Goal: Task Accomplishment & Management: Use online tool/utility

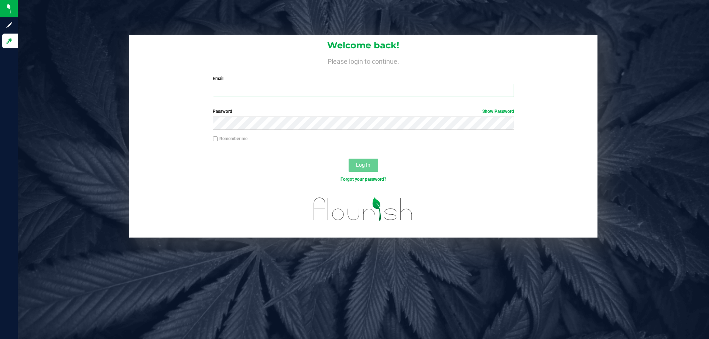
click at [265, 90] on input "Email" at bounding box center [363, 90] width 301 height 13
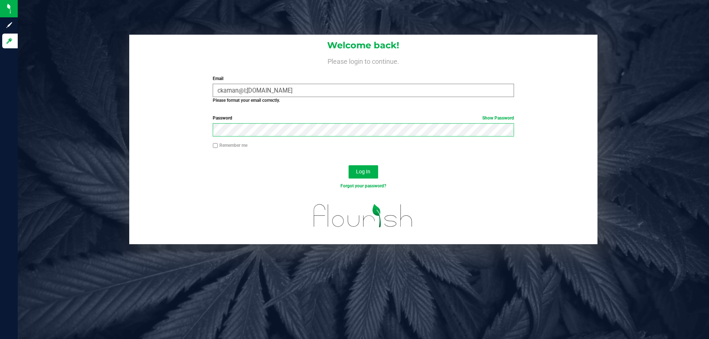
click at [349, 166] on button "Log In" at bounding box center [364, 172] width 30 height 13
click at [246, 92] on input "ckaman@l;iveparallel.com" at bounding box center [363, 90] width 301 height 13
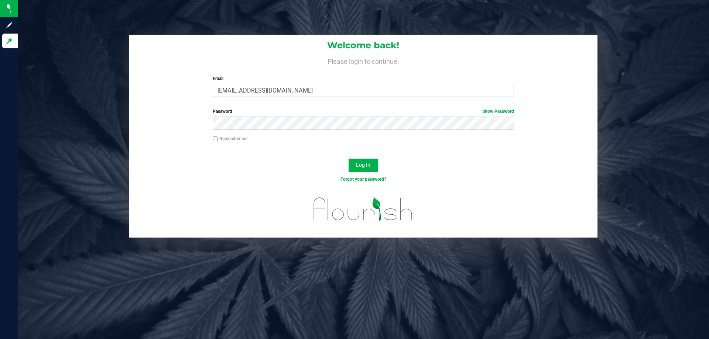
type input "[EMAIL_ADDRESS][DOMAIN_NAME]"
click at [349, 159] on button "Log In" at bounding box center [364, 165] width 30 height 13
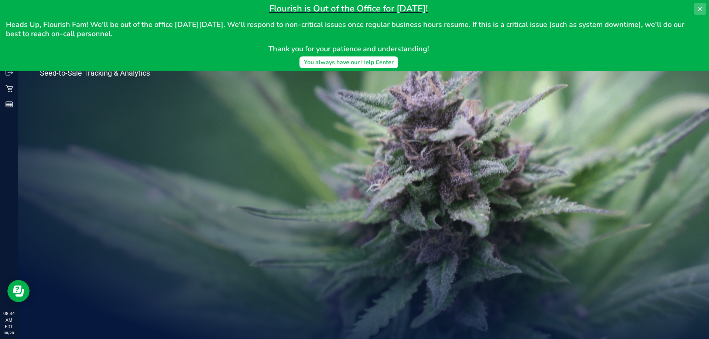
click at [701, 7] on icon at bounding box center [700, 9] width 6 height 6
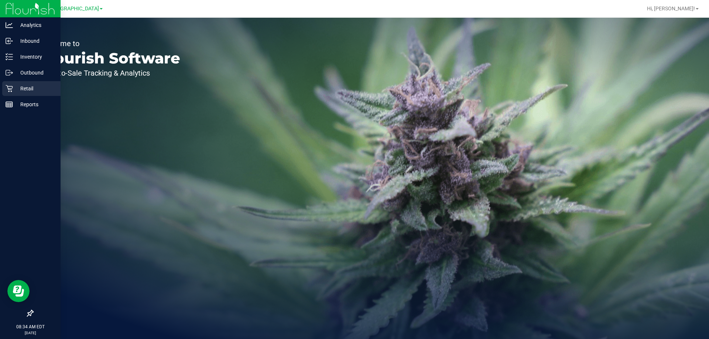
click at [29, 88] on p "Retail" at bounding box center [35, 88] width 44 height 9
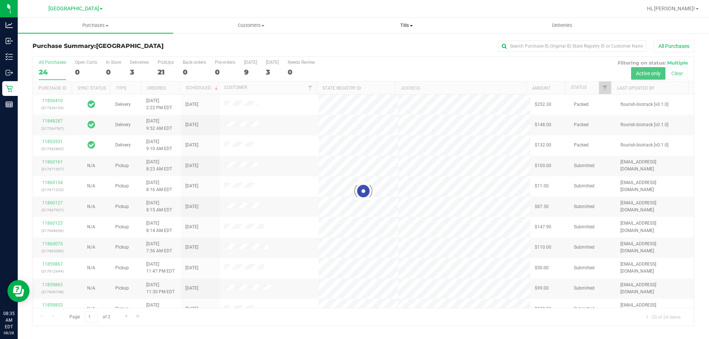
click at [407, 28] on span "Tills" at bounding box center [406, 25] width 155 height 7
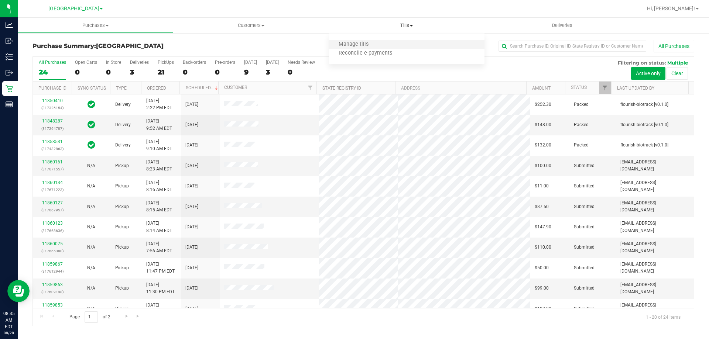
click at [384, 46] on li "Manage tills" at bounding box center [407, 44] width 156 height 9
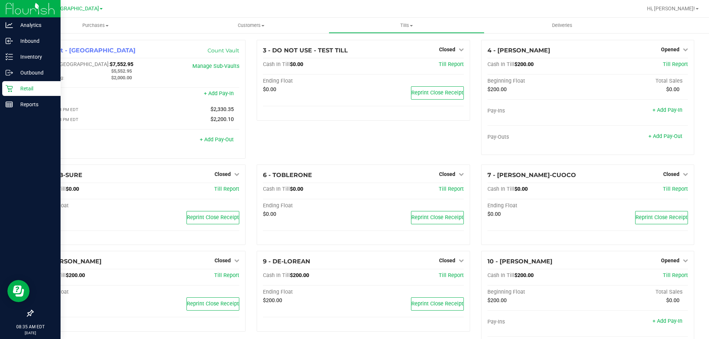
click at [11, 85] on div "Retail" at bounding box center [31, 88] width 58 height 15
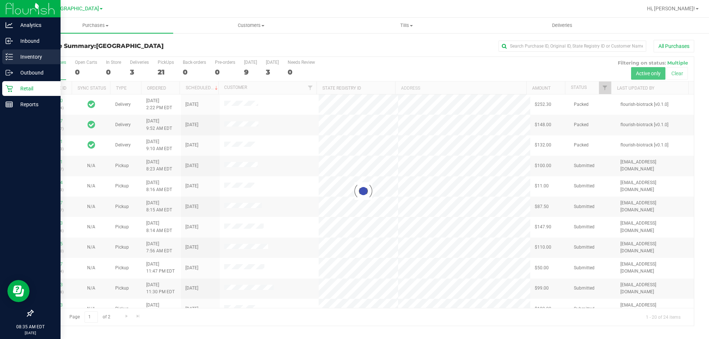
click at [24, 54] on p "Inventory" at bounding box center [35, 56] width 44 height 9
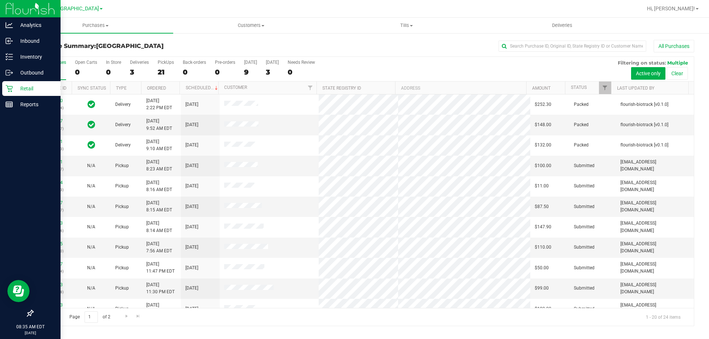
click at [23, 85] on p "Retail" at bounding box center [35, 88] width 44 height 9
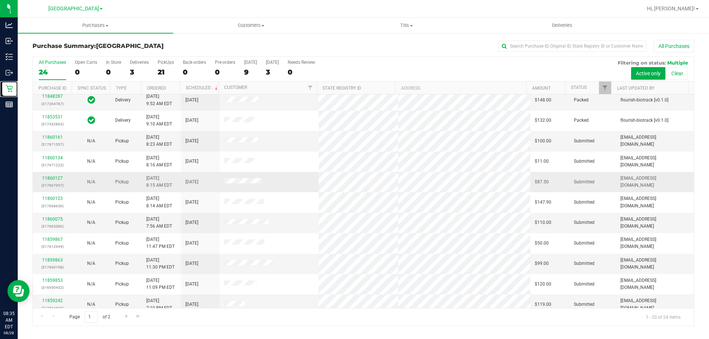
scroll to position [37, 0]
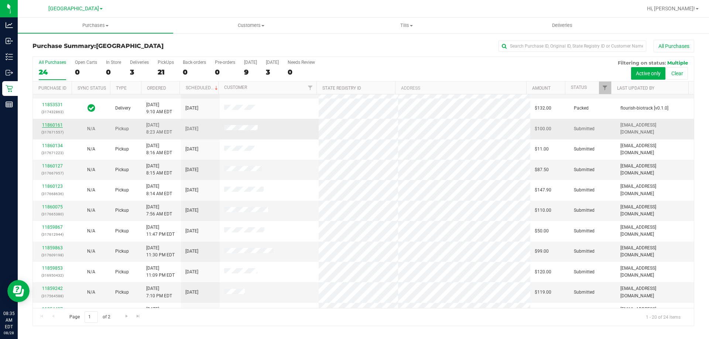
click at [55, 127] on link "11860161" at bounding box center [52, 125] width 21 height 5
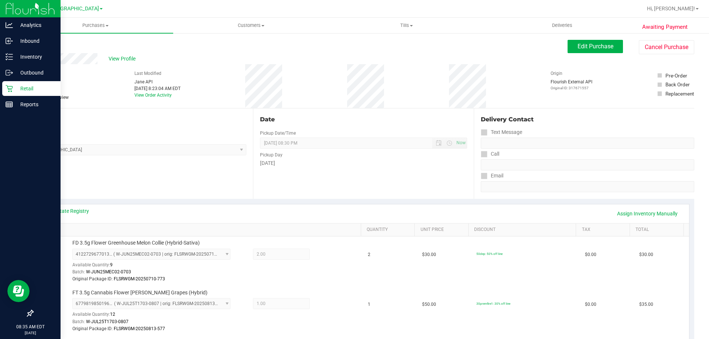
click at [8, 88] on icon at bounding box center [9, 88] width 7 height 7
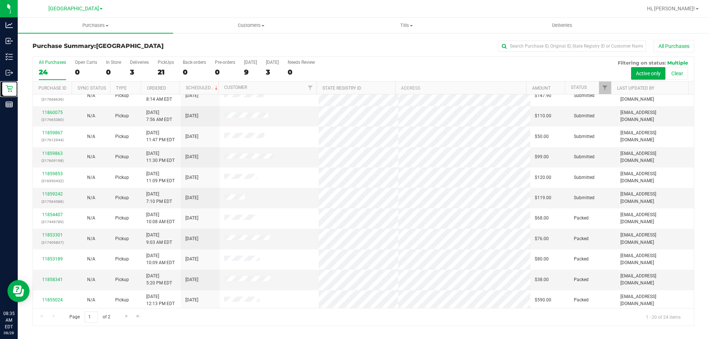
scroll to position [121, 0]
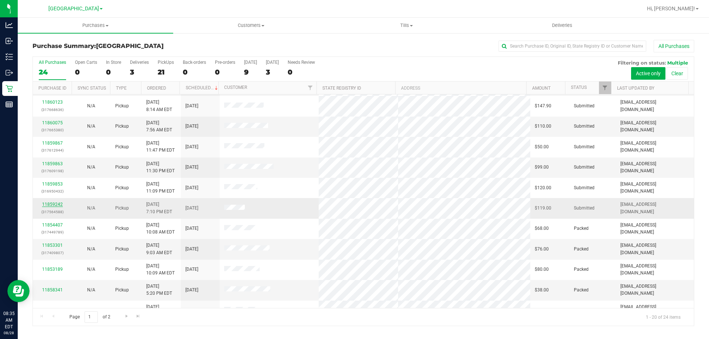
click at [58, 203] on link "11859242" at bounding box center [52, 204] width 21 height 5
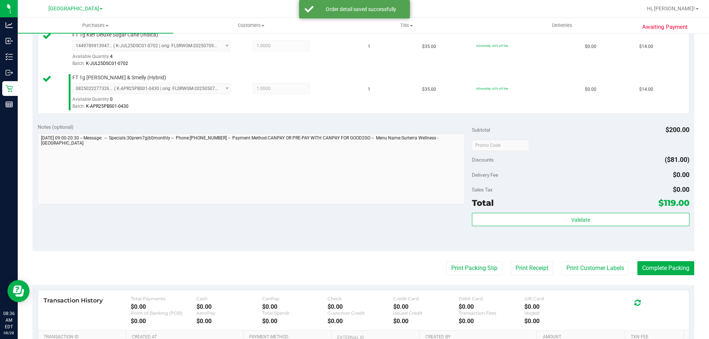
scroll to position [262, 0]
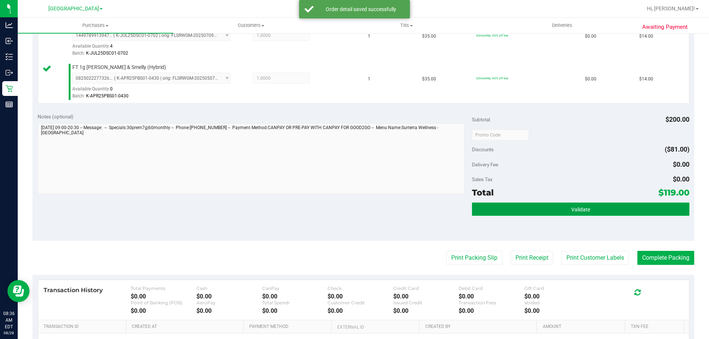
click at [502, 206] on button "Validate" at bounding box center [580, 209] width 217 height 13
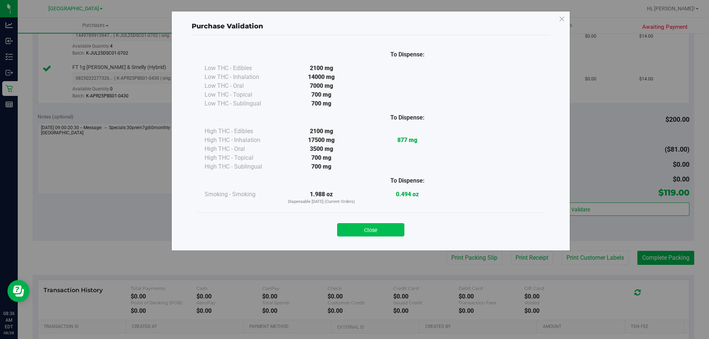
click at [378, 228] on button "Close" at bounding box center [370, 229] width 67 height 13
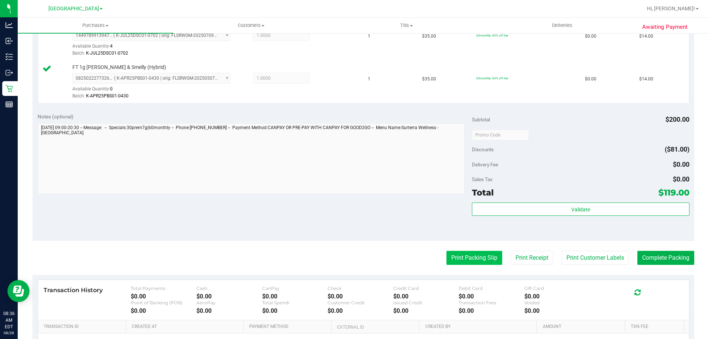
click at [472, 259] on button "Print Packing Slip" at bounding box center [475, 258] width 56 height 14
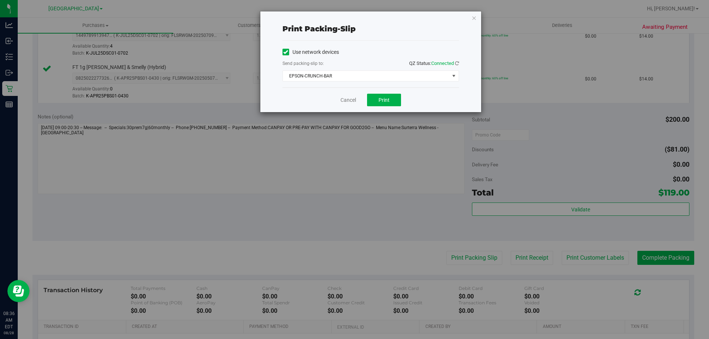
click at [379, 106] on div "Cancel Print" at bounding box center [371, 100] width 177 height 25
click at [382, 102] on span "Print" at bounding box center [384, 100] width 11 height 6
click at [475, 18] on icon "button" at bounding box center [474, 17] width 5 height 9
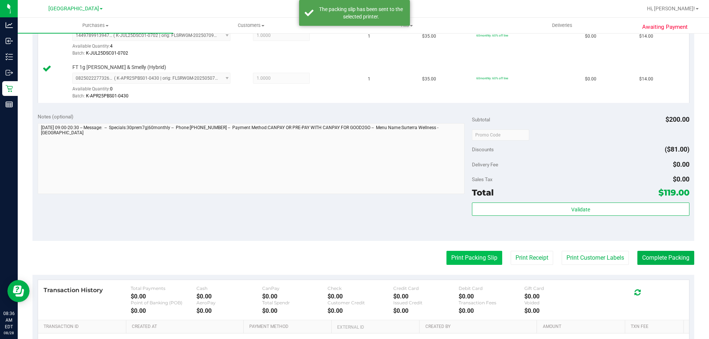
click at [471, 257] on button "Print Packing Slip" at bounding box center [475, 258] width 56 height 14
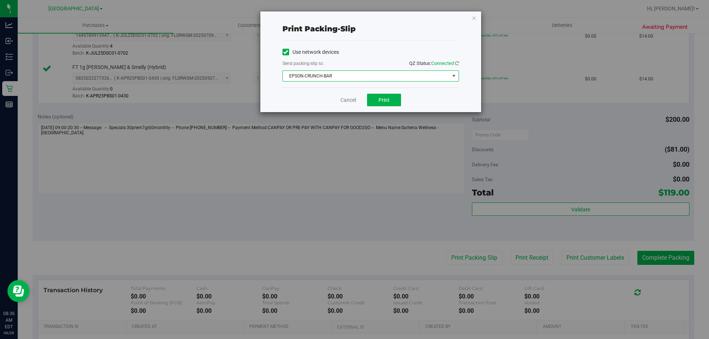
click at [383, 77] on span "EPSON-CRUNCH-BAR" at bounding box center [366, 76] width 167 height 10
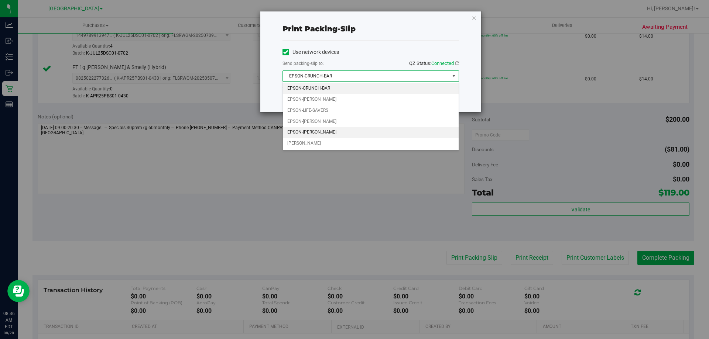
click at [358, 134] on li "EPSON-[PERSON_NAME]" at bounding box center [371, 132] width 176 height 11
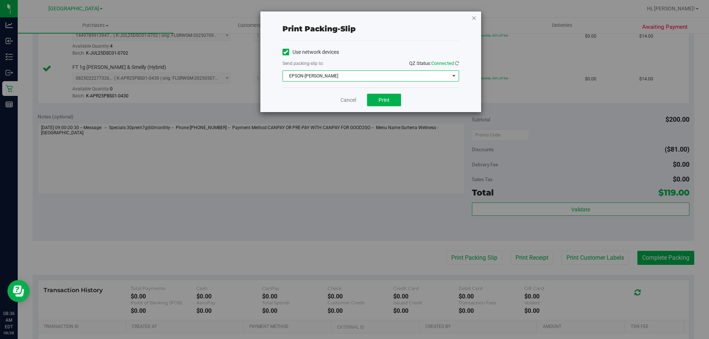
click at [475, 19] on icon "button" at bounding box center [474, 17] width 5 height 9
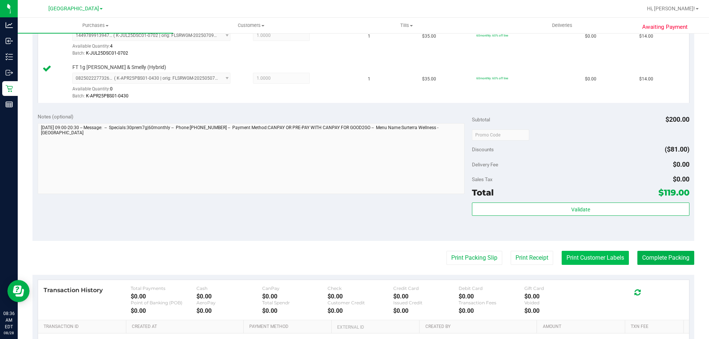
click at [611, 256] on button "Print Customer Labels" at bounding box center [595, 258] width 67 height 14
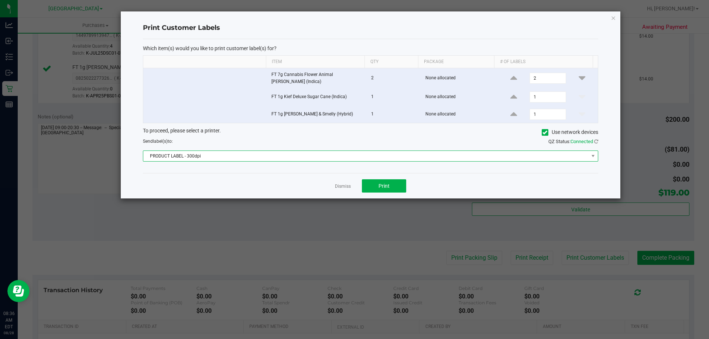
click at [401, 156] on span "PRODUCT LABEL - 300dpi" at bounding box center [366, 156] width 446 height 10
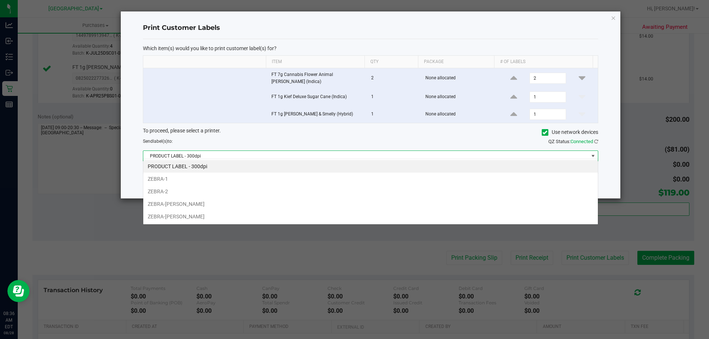
scroll to position [11, 455]
click at [336, 218] on li "ZEBRA-[PERSON_NAME]" at bounding box center [370, 217] width 455 height 13
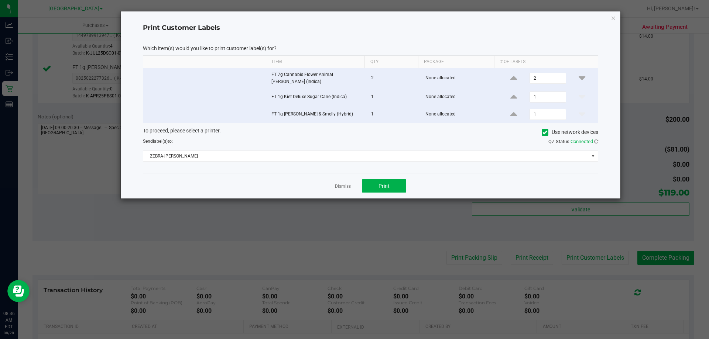
click at [385, 173] on div "Dismiss Print" at bounding box center [370, 185] width 455 height 25
click at [382, 184] on span "Print" at bounding box center [384, 186] width 11 height 6
click at [610, 23] on div "Print Customer Labels Which item(s) would you like to print customer label(s) f…" at bounding box center [371, 104] width 500 height 187
click at [615, 15] on icon "button" at bounding box center [613, 17] width 5 height 9
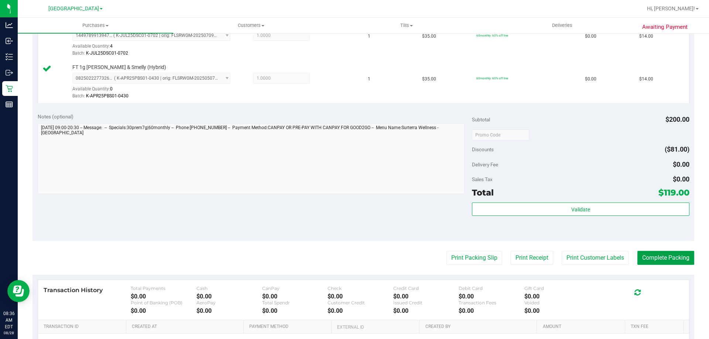
click at [651, 255] on button "Complete Packing" at bounding box center [666, 258] width 57 height 14
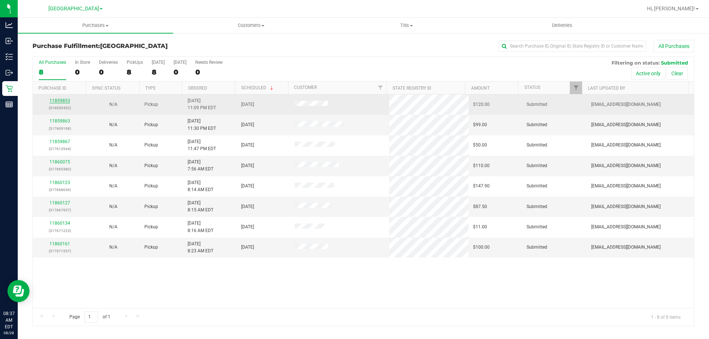
click at [61, 102] on link "11859853" at bounding box center [60, 100] width 21 height 5
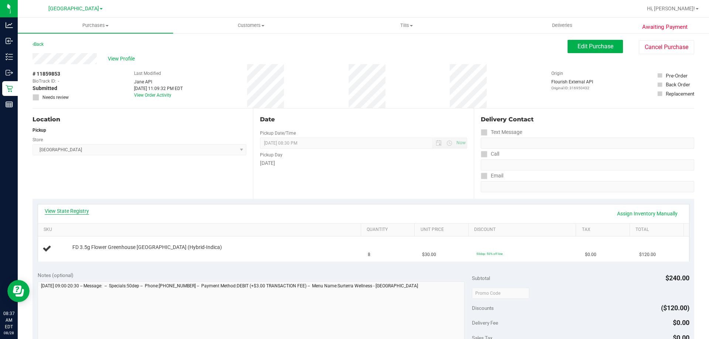
click at [80, 214] on link "View State Registry" at bounding box center [67, 211] width 44 height 7
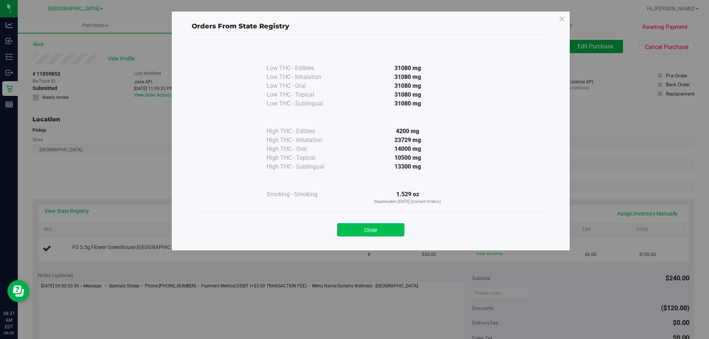
click at [388, 230] on button "Close" at bounding box center [370, 229] width 67 height 13
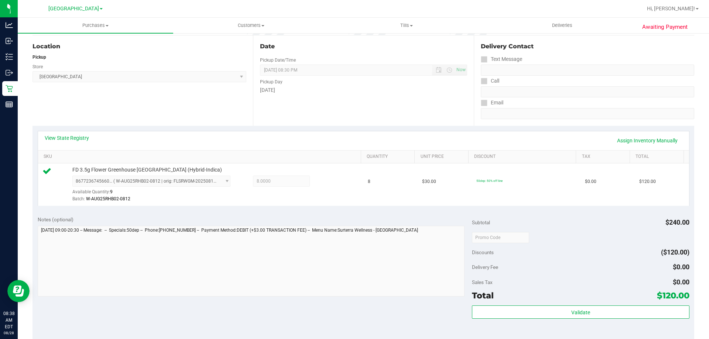
scroll to position [111, 0]
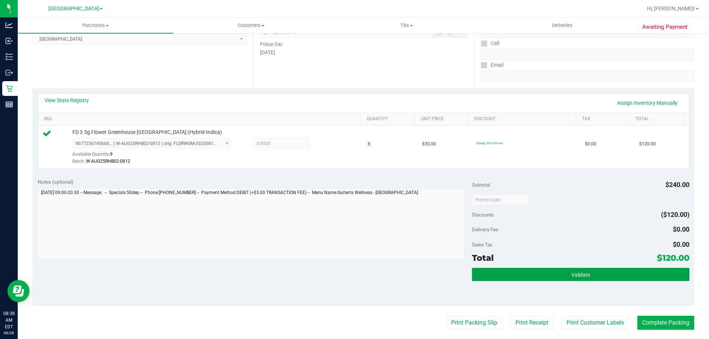
click at [532, 277] on button "Validate" at bounding box center [580, 274] width 217 height 13
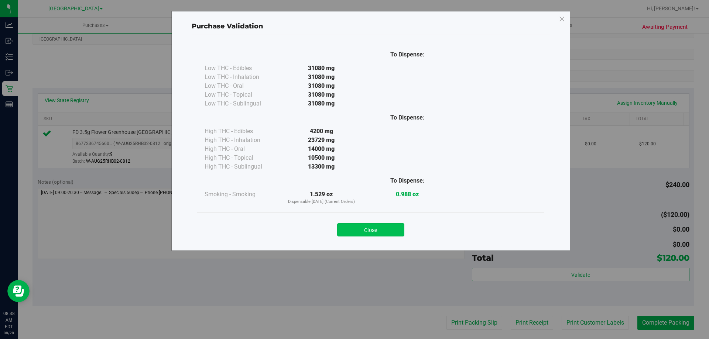
click at [380, 229] on button "Close" at bounding box center [370, 229] width 67 height 13
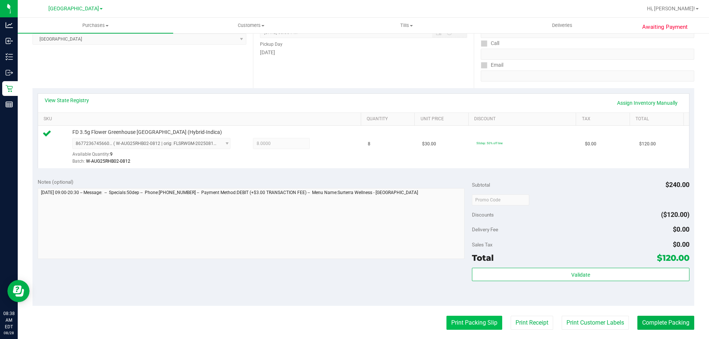
click at [470, 324] on button "Print Packing Slip" at bounding box center [475, 323] width 56 height 14
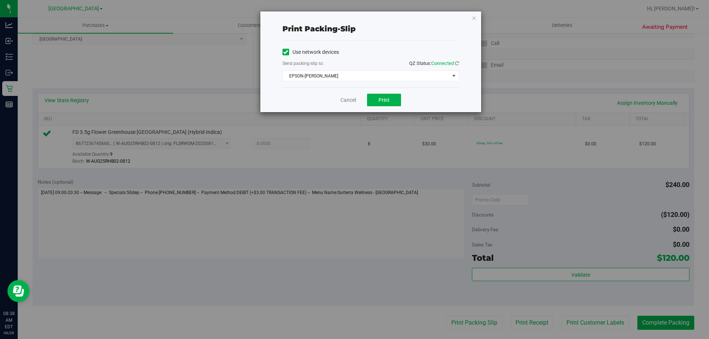
click at [387, 106] on div "Cancel Print" at bounding box center [371, 100] width 177 height 25
click at [386, 102] on span "Print" at bounding box center [384, 100] width 11 height 6
click at [474, 18] on icon "button" at bounding box center [474, 17] width 5 height 9
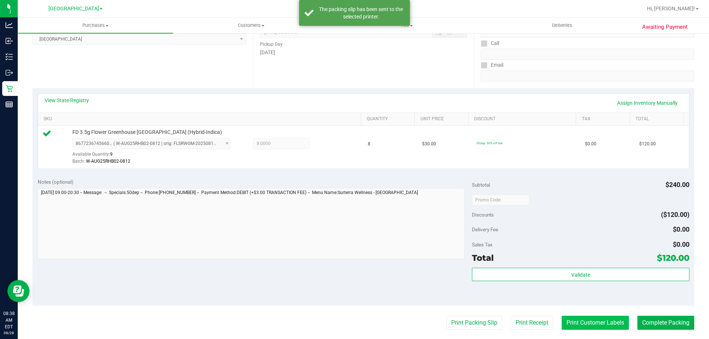
click at [615, 320] on button "Print Customer Labels" at bounding box center [595, 323] width 67 height 14
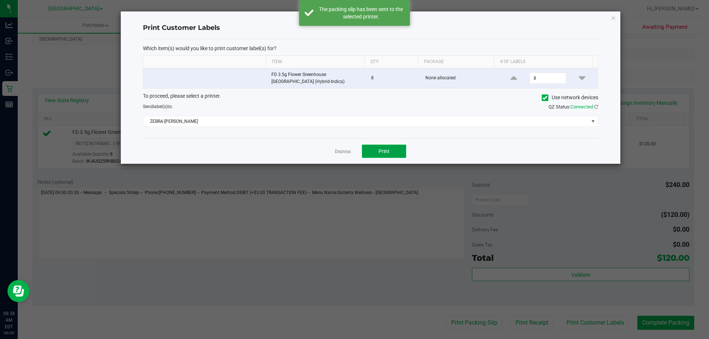
click at [379, 150] on span "Print" at bounding box center [384, 152] width 11 height 6
click at [612, 17] on icon "button" at bounding box center [613, 17] width 5 height 9
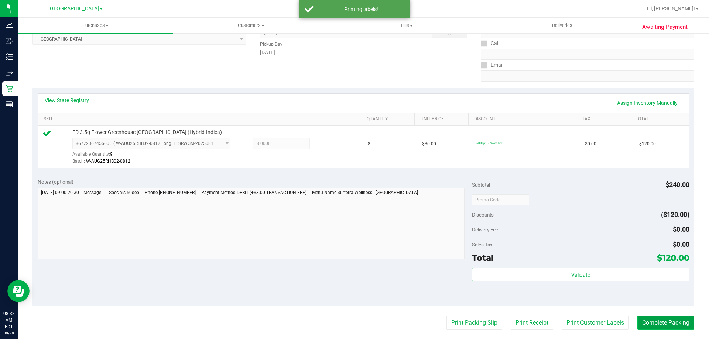
click at [669, 325] on button "Complete Packing" at bounding box center [666, 323] width 57 height 14
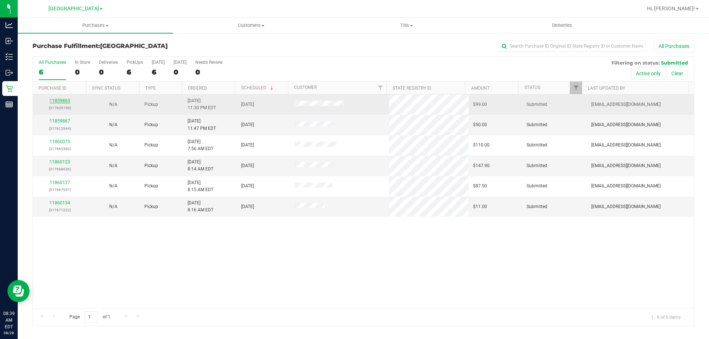
click at [58, 99] on link "11859863" at bounding box center [60, 100] width 21 height 5
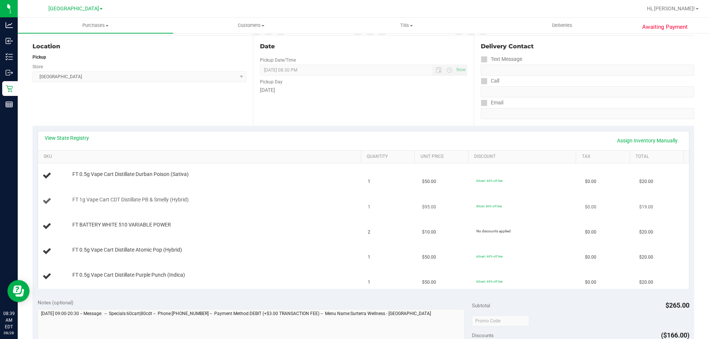
scroll to position [74, 0]
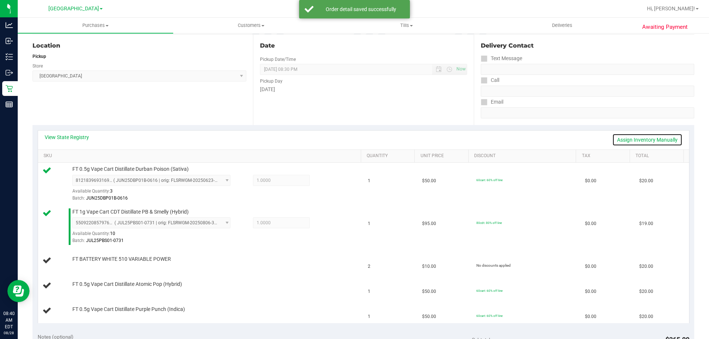
click at [635, 141] on link "Assign Inventory Manually" at bounding box center [647, 140] width 70 height 13
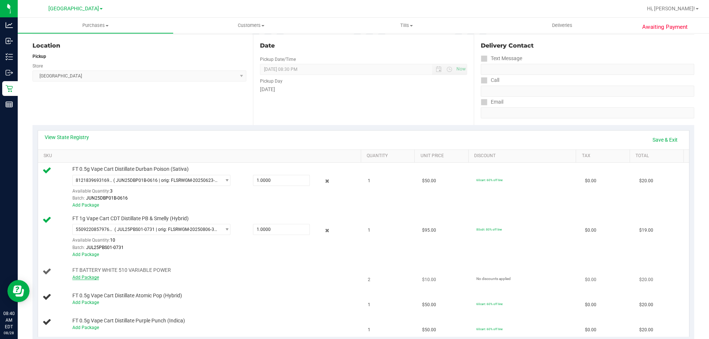
click at [93, 278] on link "Add Package" at bounding box center [85, 277] width 27 height 5
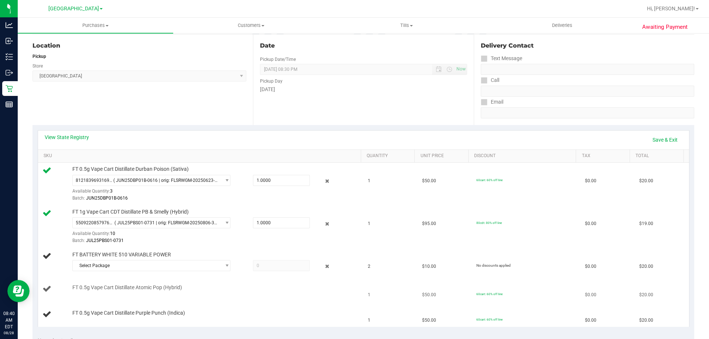
click at [132, 283] on td "FT 0.5g Vape Cart Distillate Atomic Pop (Hybrid)" at bounding box center [201, 289] width 326 height 25
click at [148, 268] on span "Select Package" at bounding box center [147, 266] width 148 height 10
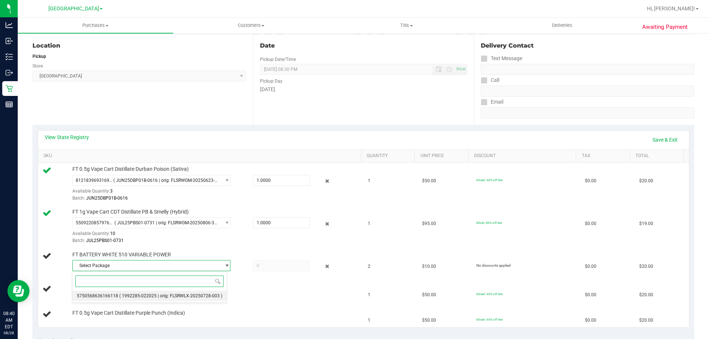
click at [158, 297] on span "( 1992285-022025 | orig: FLSRWLX-20250728-003 )" at bounding box center [170, 296] width 103 height 5
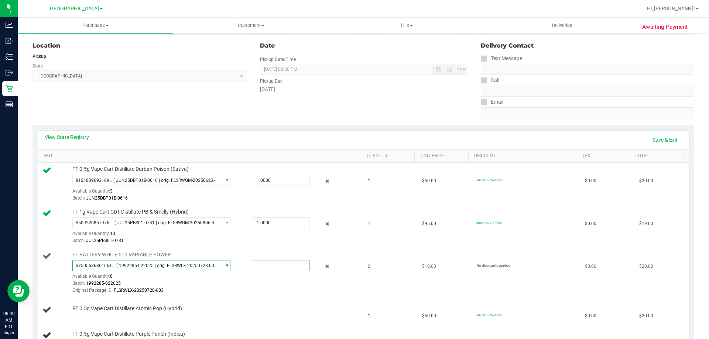
click at [274, 266] on input "text" at bounding box center [281, 266] width 56 height 10
type input "1"
click at [349, 257] on div "FT BATTERY WHITE 510 VARIABLE POWER 5750568636166118 ( 1992285-022025 | orig: F…" at bounding box center [213, 274] width 289 height 44
type input "1.0000"
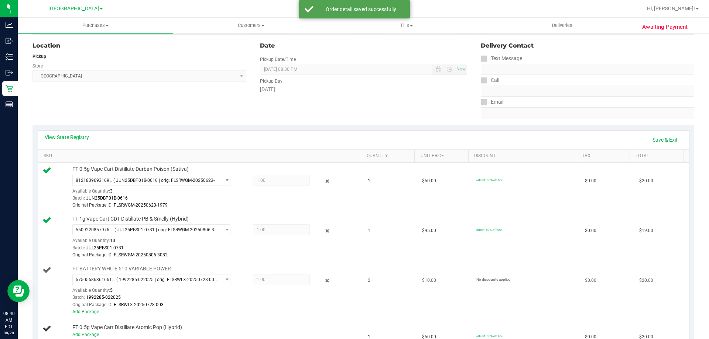
click at [277, 282] on span "1.00 1" at bounding box center [281, 279] width 57 height 11
click at [189, 281] on span "( 1992285-022025 | orig: FLSRWLX-20250728-003 )" at bounding box center [166, 279] width 101 height 5
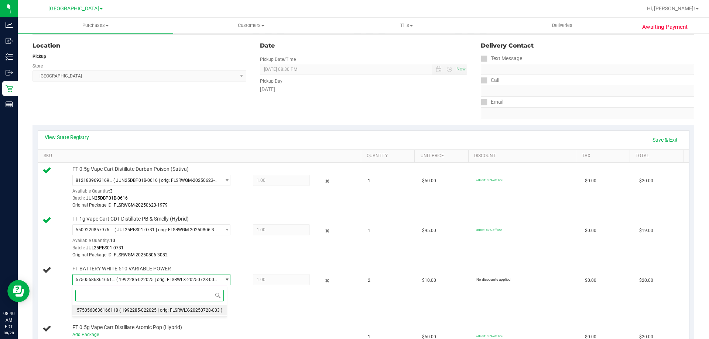
click at [197, 312] on span "( 1992285-022025 | orig: FLSRWLX-20250728-003 )" at bounding box center [170, 310] width 103 height 5
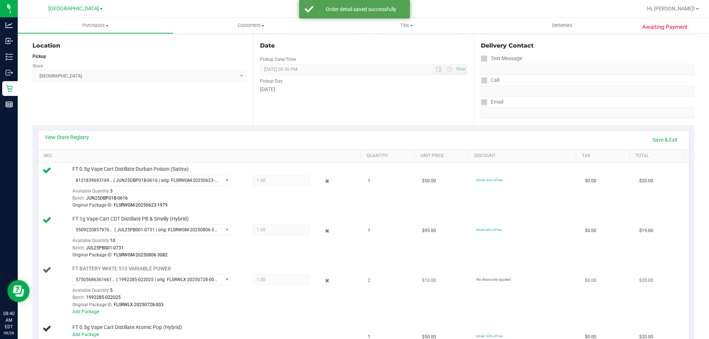
click at [281, 284] on span "1.00 1" at bounding box center [281, 279] width 57 height 11
click at [282, 284] on span "1.00 1" at bounding box center [281, 279] width 57 height 11
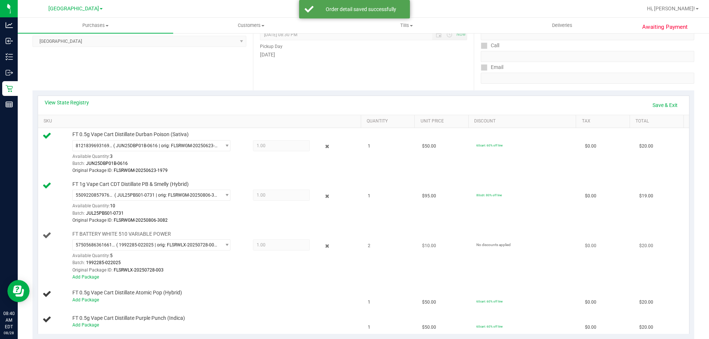
scroll to position [109, 0]
click at [132, 279] on div "Add Package" at bounding box center [214, 277] width 285 height 7
click at [137, 275] on div "Add Package" at bounding box center [214, 277] width 285 height 7
click at [111, 249] on span "5750568636166118 ( 1992285-022025 | orig: FLSRWLX-20250728-003 )" at bounding box center [147, 245] width 148 height 10
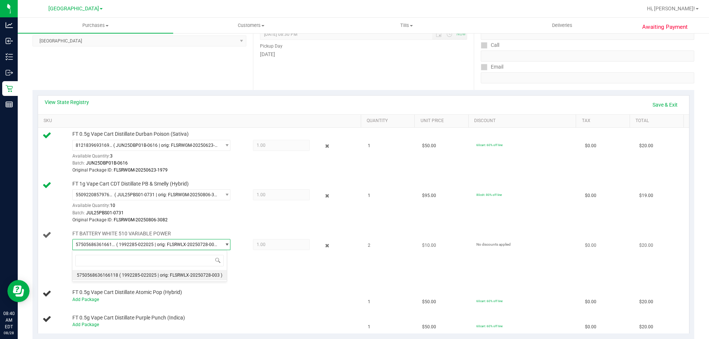
click at [277, 272] on div "Original Package ID: FLSRWLX-20250728-003" at bounding box center [214, 270] width 285 height 7
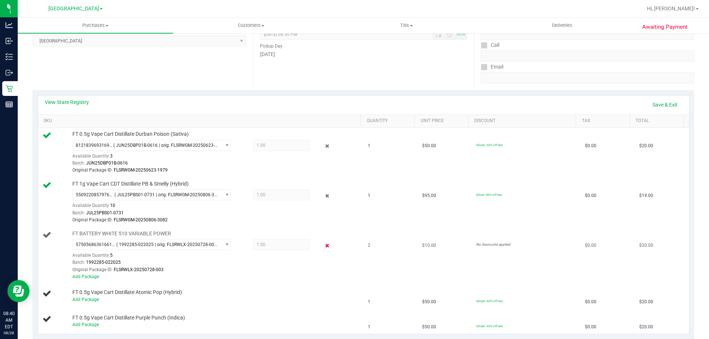
click at [324, 246] on icon at bounding box center [328, 246] width 8 height 8
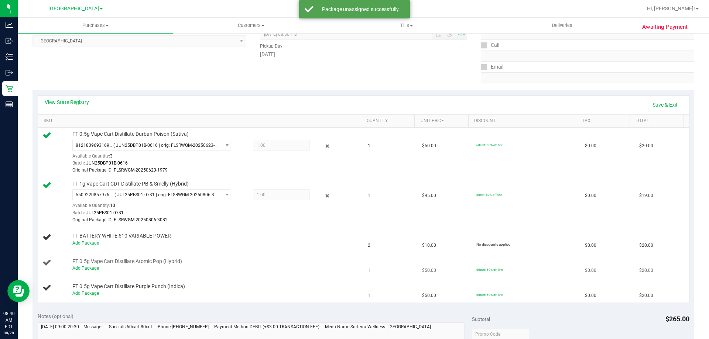
click at [95, 254] on td "FT 0.5g Vape Cart Distillate Atomic Pop (Hybrid) Add Package" at bounding box center [201, 265] width 326 height 25
click at [96, 243] on link "Add Package" at bounding box center [85, 243] width 27 height 5
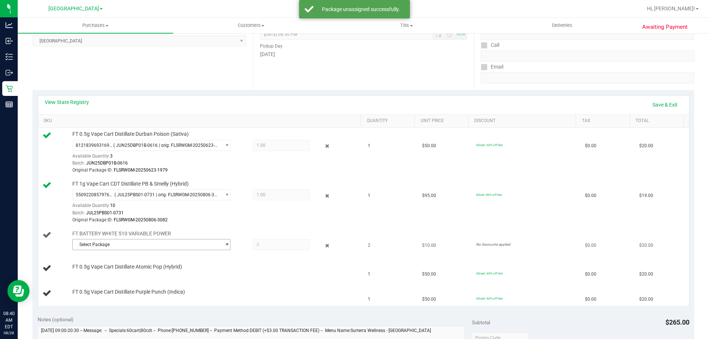
click at [224, 246] on span "select" at bounding box center [227, 245] width 6 height 6
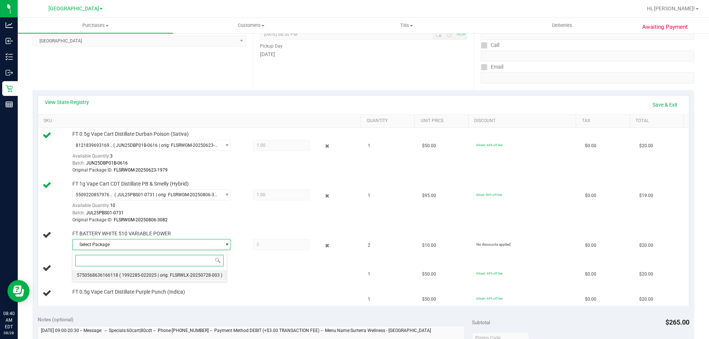
click at [186, 276] on span "( 1992285-022025 | orig: FLSRWLX-20250728-003 )" at bounding box center [170, 275] width 103 height 5
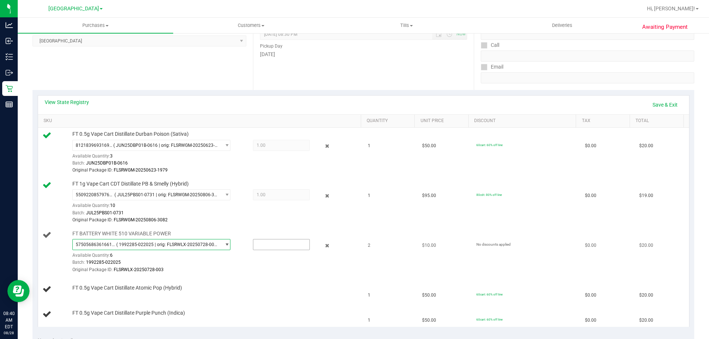
click at [270, 246] on input "text" at bounding box center [281, 245] width 56 height 10
type input "2"
click at [272, 286] on div "FT 0.5g Vape Cart Distillate Atomic Pop (Hybrid)" at bounding box center [213, 288] width 289 height 7
type input "2.0000"
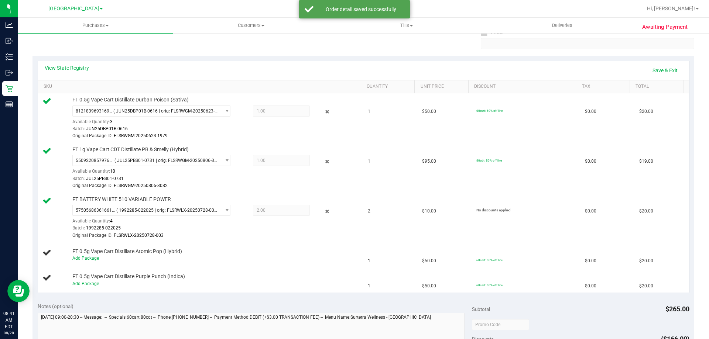
scroll to position [145, 0]
click at [660, 69] on link "Save & Exit" at bounding box center [665, 69] width 35 height 13
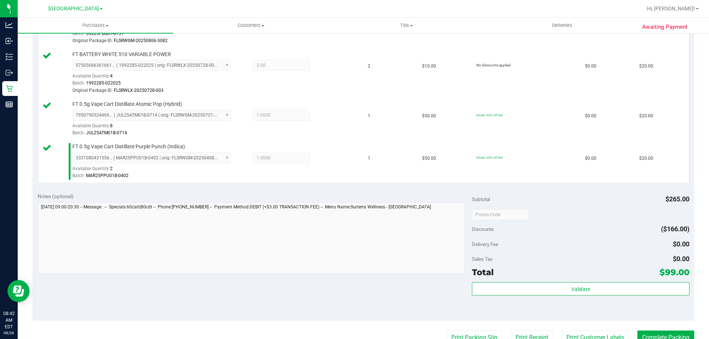
scroll to position [291, 0]
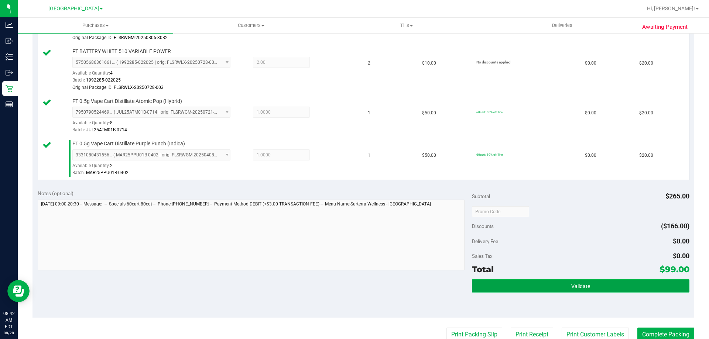
click at [571, 284] on span "Validate" at bounding box center [580, 287] width 19 height 6
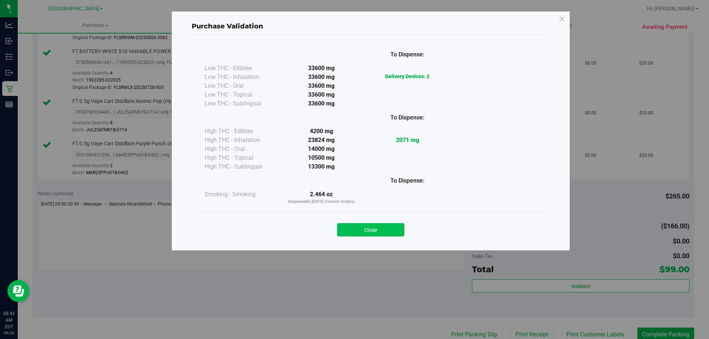
click at [388, 227] on button "Close" at bounding box center [370, 229] width 67 height 13
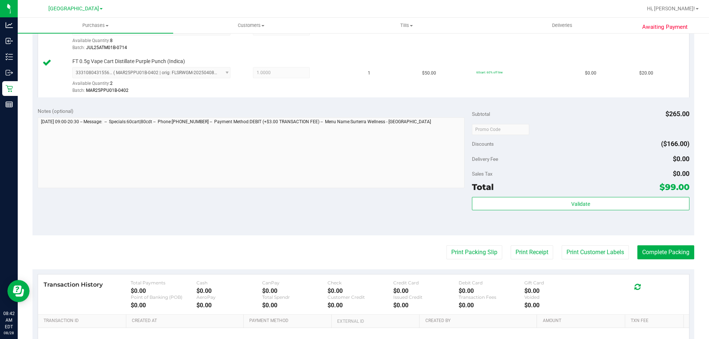
scroll to position [383, 0]
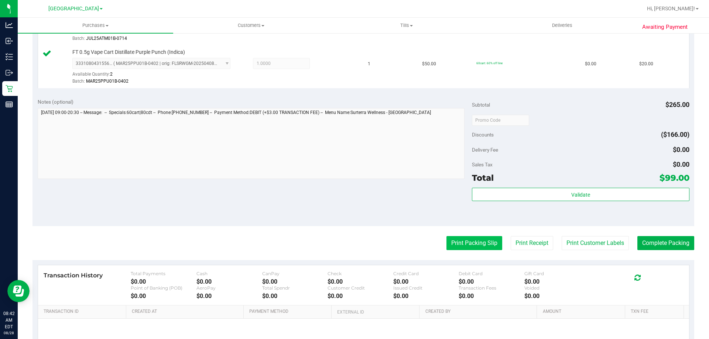
click at [469, 240] on button "Print Packing Slip" at bounding box center [475, 243] width 56 height 14
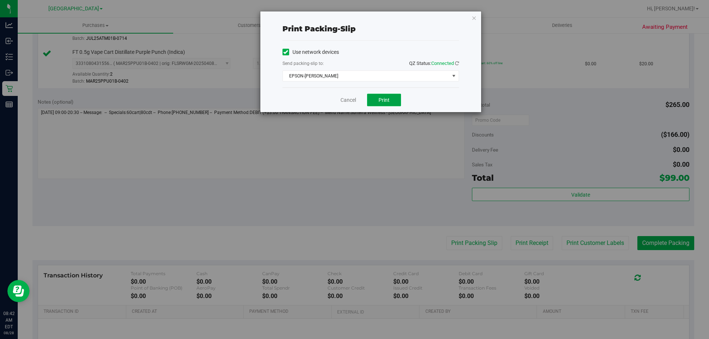
click at [382, 100] on span "Print" at bounding box center [384, 100] width 11 height 6
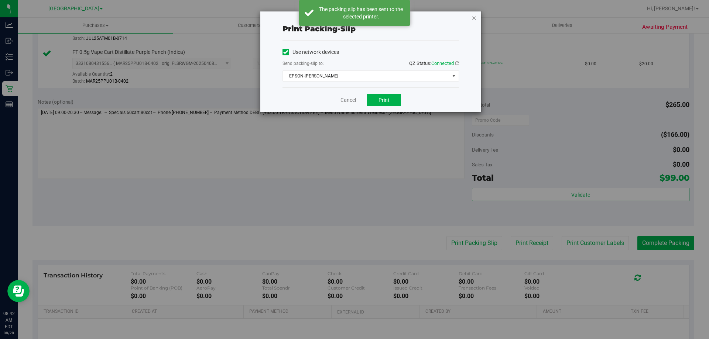
click at [474, 17] on icon "button" at bounding box center [474, 17] width 5 height 9
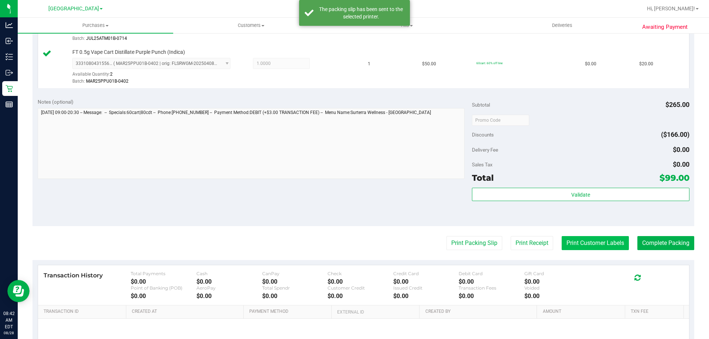
click at [594, 246] on button "Print Customer Labels" at bounding box center [595, 243] width 67 height 14
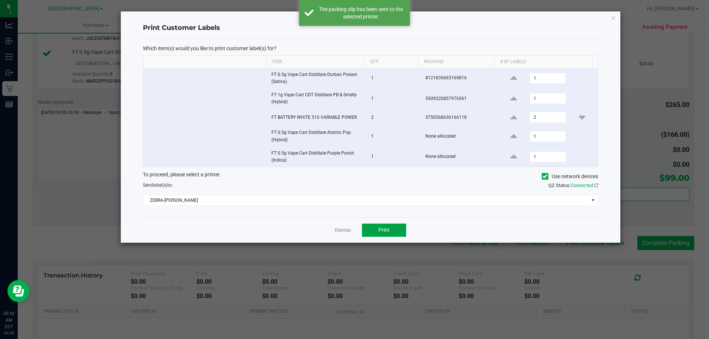
click at [382, 229] on span "Print" at bounding box center [384, 230] width 11 height 6
click at [614, 17] on icon "button" at bounding box center [613, 17] width 5 height 9
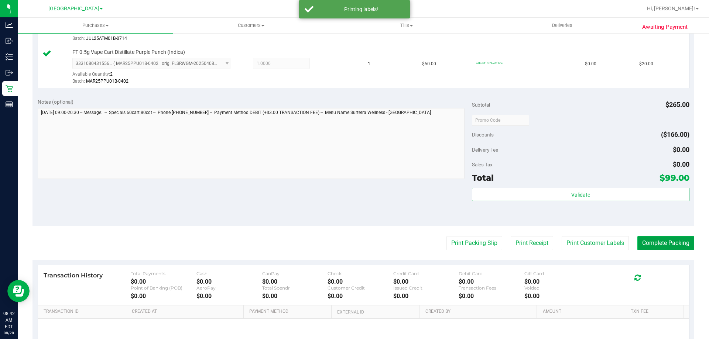
click at [665, 246] on button "Complete Packing" at bounding box center [666, 243] width 57 height 14
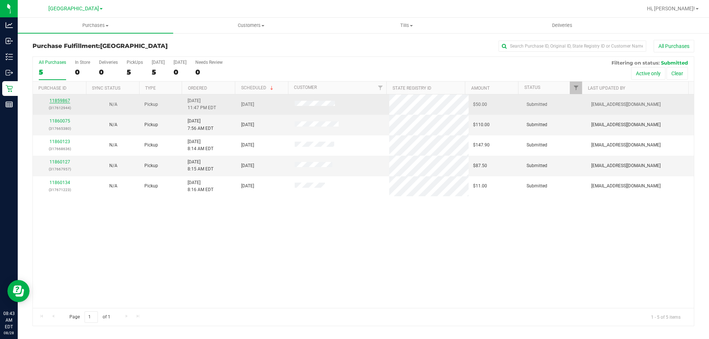
click at [65, 102] on link "11859867" at bounding box center [60, 100] width 21 height 5
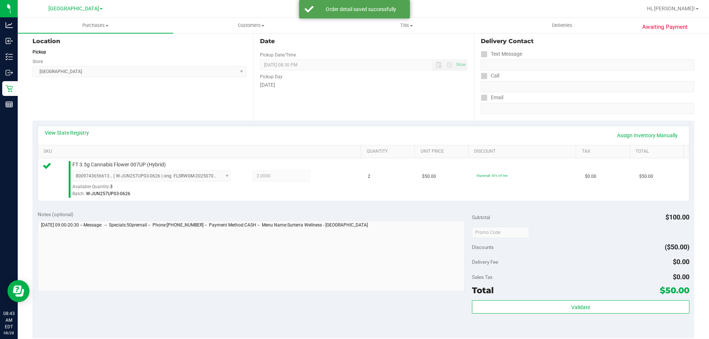
scroll to position [158, 0]
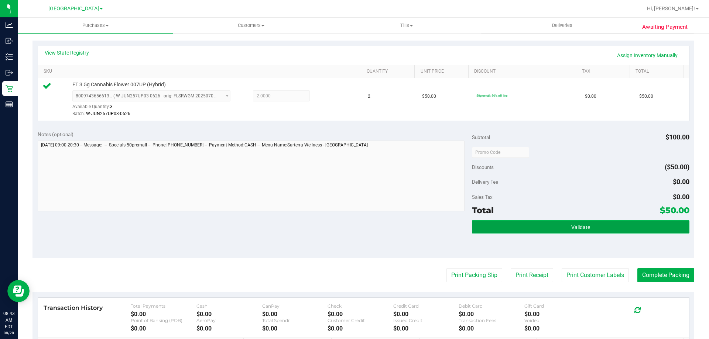
click at [485, 229] on button "Validate" at bounding box center [580, 227] width 217 height 13
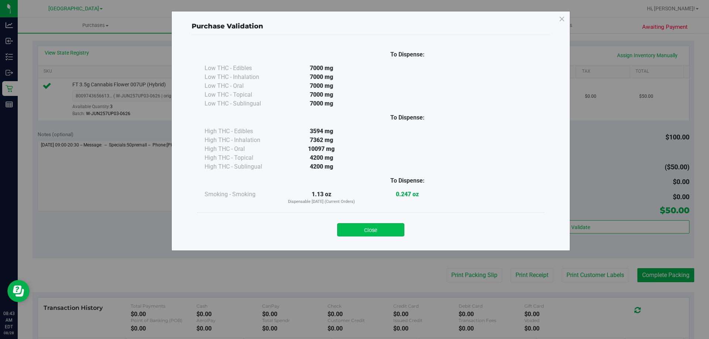
click at [386, 235] on button "Close" at bounding box center [370, 229] width 67 height 13
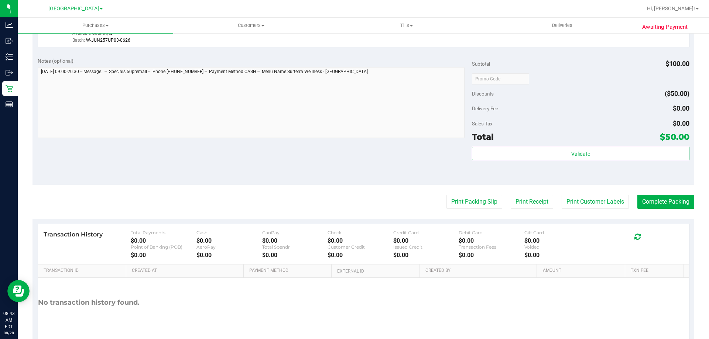
scroll to position [232, 0]
click at [462, 205] on button "Print Packing Slip" at bounding box center [475, 202] width 56 height 14
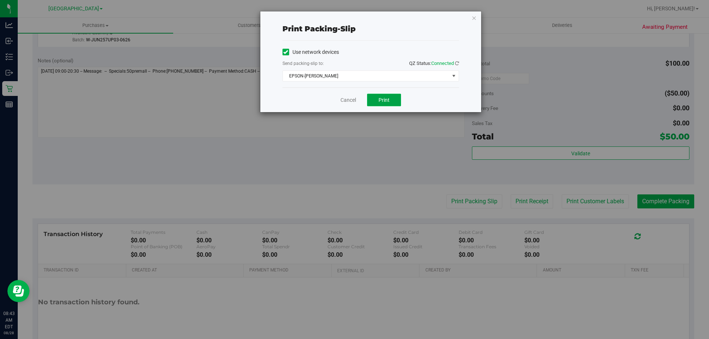
click at [374, 105] on button "Print" at bounding box center [384, 100] width 34 height 13
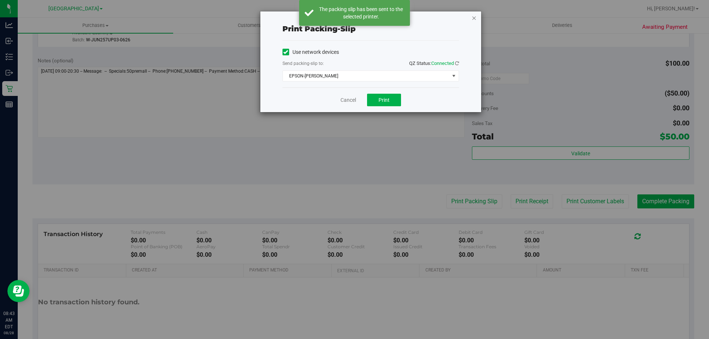
click at [473, 18] on icon "button" at bounding box center [474, 17] width 5 height 9
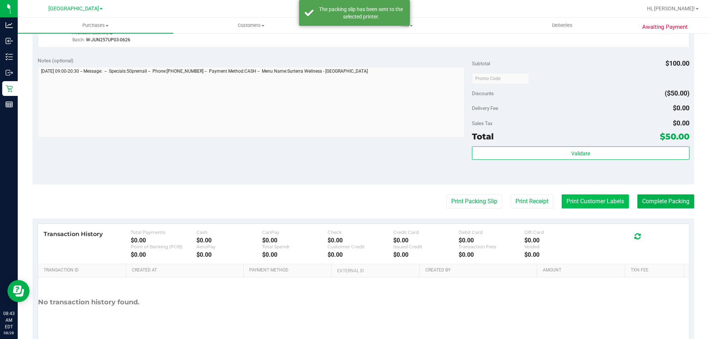
click at [593, 201] on button "Print Customer Labels" at bounding box center [595, 202] width 67 height 14
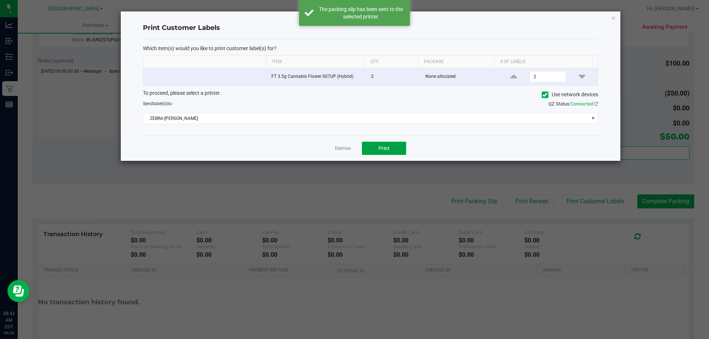
click at [391, 144] on button "Print" at bounding box center [384, 148] width 44 height 13
click at [614, 18] on icon "button" at bounding box center [613, 17] width 5 height 9
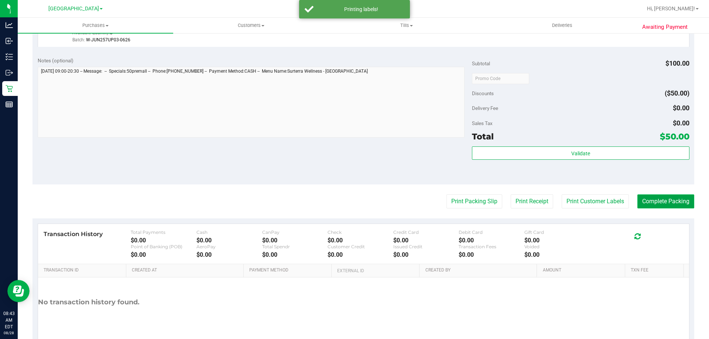
click at [662, 203] on button "Complete Packing" at bounding box center [666, 202] width 57 height 14
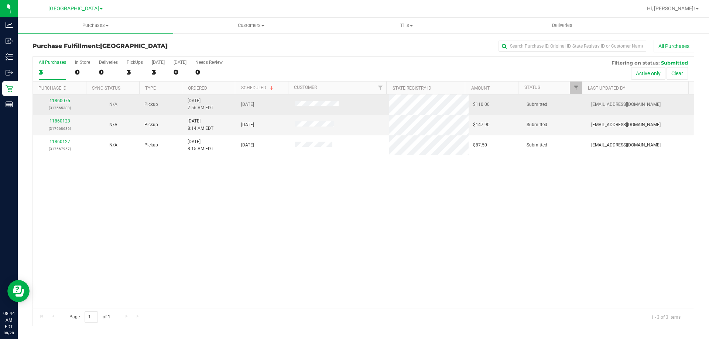
click at [61, 98] on link "11860075" at bounding box center [60, 100] width 21 height 5
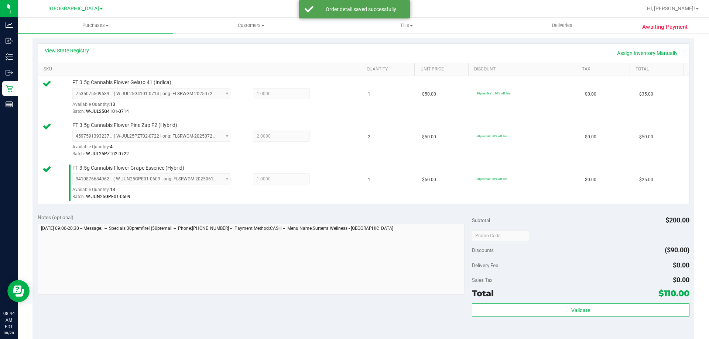
scroll to position [202, 0]
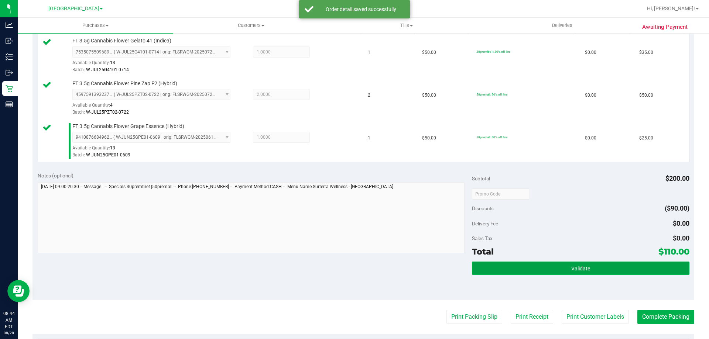
click at [490, 267] on button "Validate" at bounding box center [580, 268] width 217 height 13
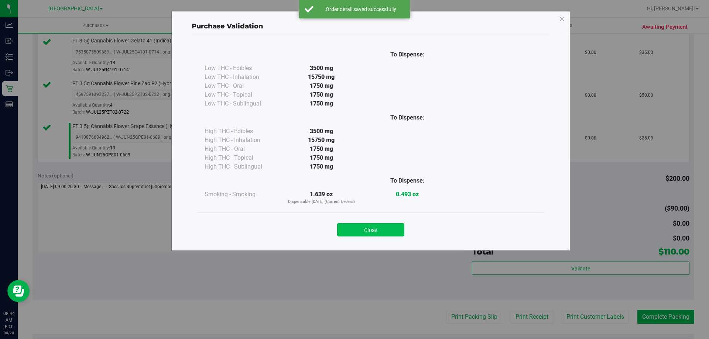
click at [395, 233] on button "Close" at bounding box center [370, 229] width 67 height 13
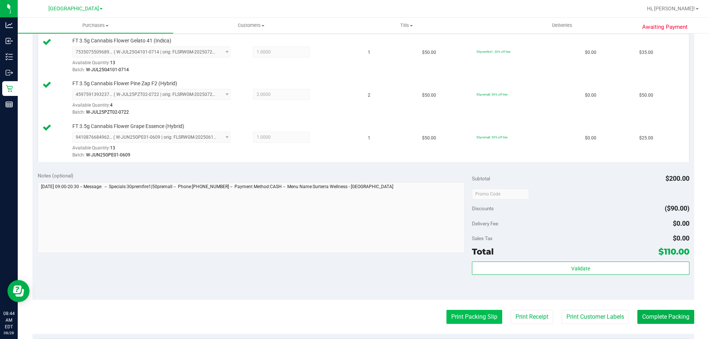
click at [488, 315] on button "Print Packing Slip" at bounding box center [475, 317] width 56 height 14
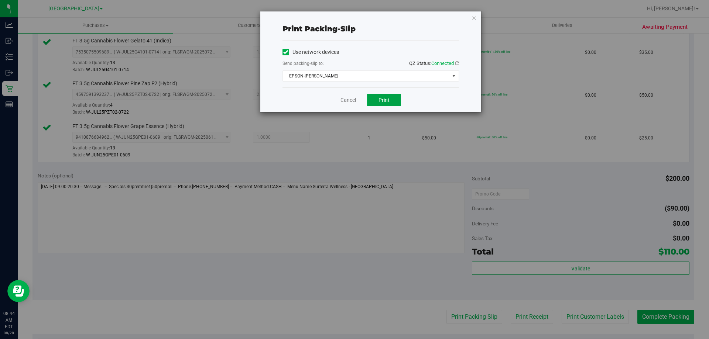
click at [393, 105] on button "Print" at bounding box center [384, 100] width 34 height 13
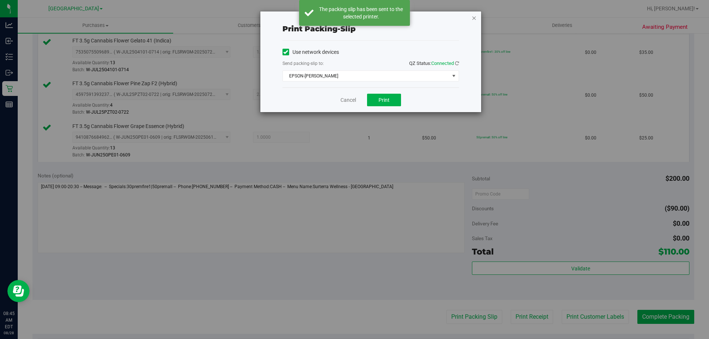
click at [474, 19] on icon "button" at bounding box center [474, 17] width 5 height 9
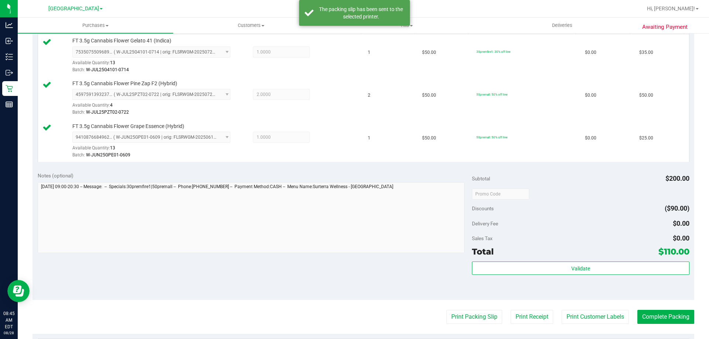
click at [584, 329] on purchase-details "Back Edit Purchase Cancel Purchase View Profile # 11860075 BioTrack ID: - Submi…" at bounding box center [364, 154] width 662 height 635
click at [585, 324] on purchase-details "Back Edit Purchase Cancel Purchase View Profile # 11860075 BioTrack ID: - Submi…" at bounding box center [364, 154] width 662 height 635
click at [584, 320] on button "Print Customer Labels" at bounding box center [595, 317] width 67 height 14
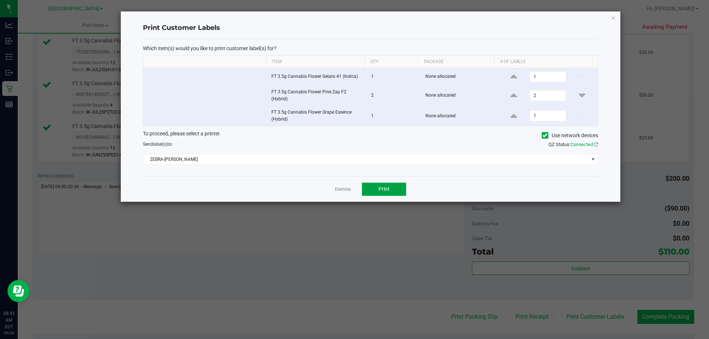
click at [397, 184] on button "Print" at bounding box center [384, 189] width 44 height 13
click at [614, 17] on icon "button" at bounding box center [613, 17] width 5 height 9
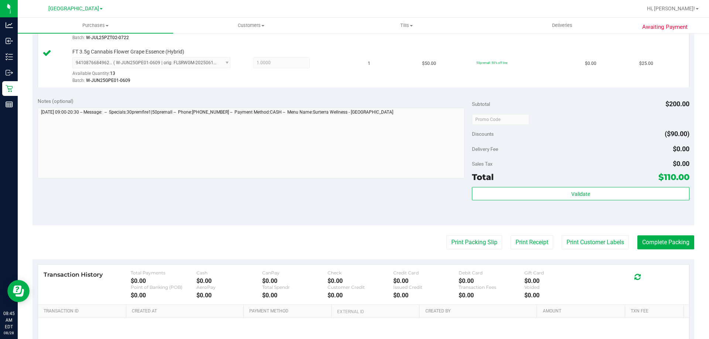
scroll to position [293, 0]
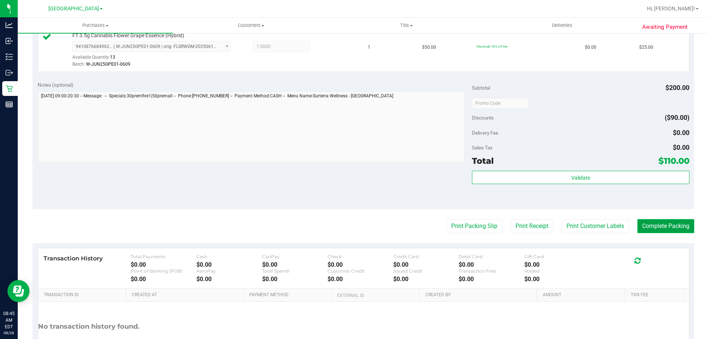
click at [666, 226] on button "Complete Packing" at bounding box center [666, 226] width 57 height 14
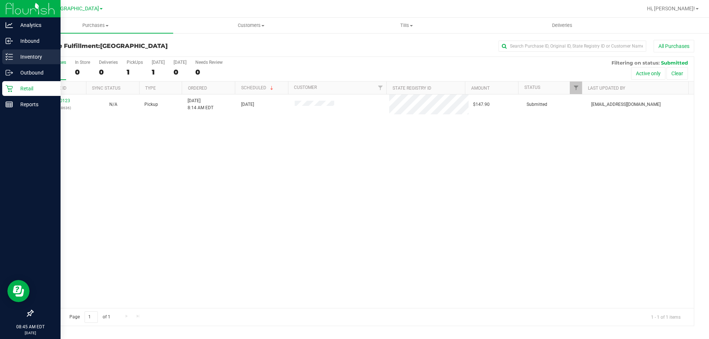
click at [36, 58] on p "Inventory" at bounding box center [35, 56] width 44 height 9
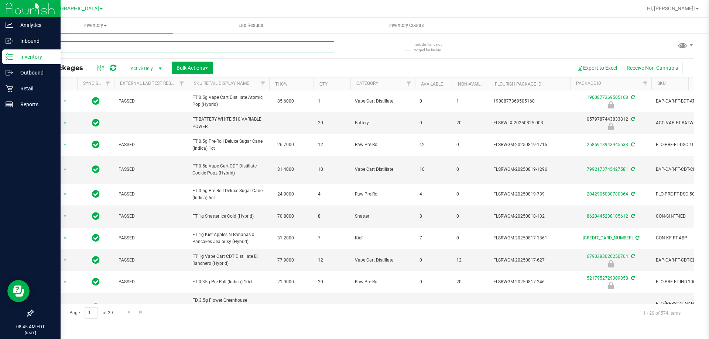
click at [127, 43] on input "text" at bounding box center [184, 46] width 302 height 11
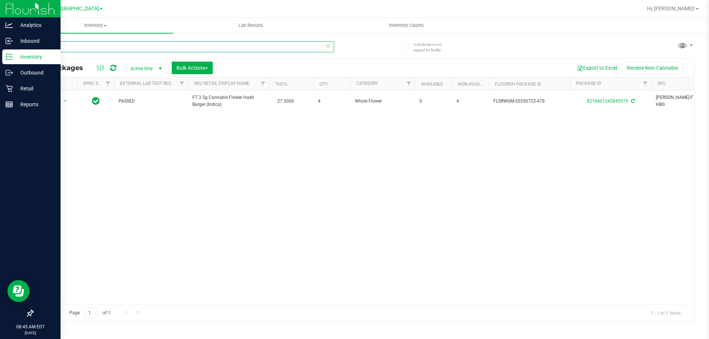
type input "h"
type input "t"
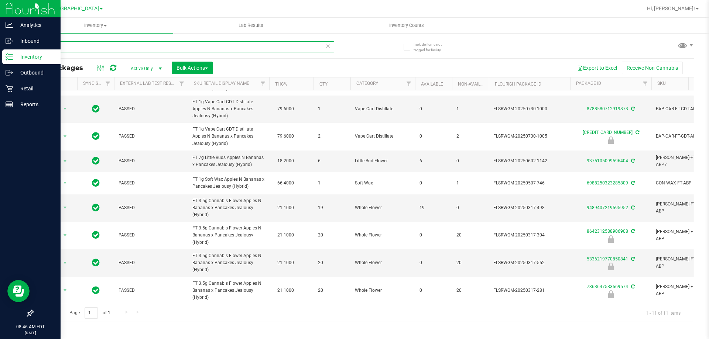
scroll to position [78, 0]
drag, startPoint x: 247, startPoint y: 109, endPoint x: 189, endPoint y: 99, distance: 59.2
click at [189, 99] on td "FT 1g Vape Cart CDT Distillate Apples N Bananas x Pancakes Jealousy (Hybrid)" at bounding box center [228, 110] width 81 height 28
copy span "FT 1g Vape Cart CDT Distillate Apples N Bananas x Pancakes Jealousy (Hybrid)"
click at [178, 47] on input "abp" at bounding box center [184, 46] width 302 height 11
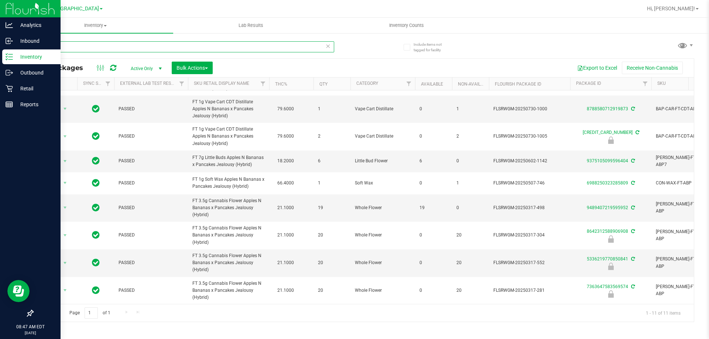
click at [178, 47] on input "abp" at bounding box center [184, 46] width 302 height 11
paste input "FT 1g Vape Cart CDT Distillate Apples N Bananas x Pancakes Jealousy (Hybrid)"
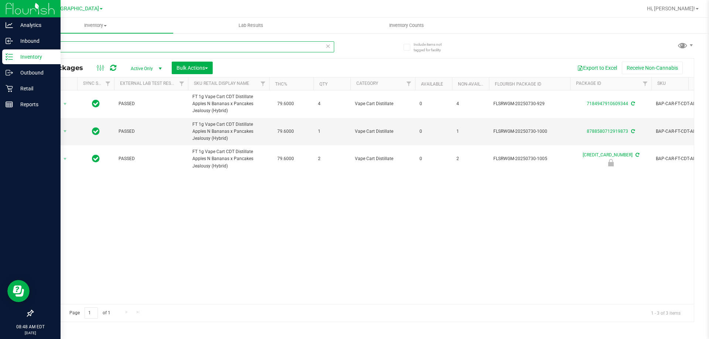
type input "F"
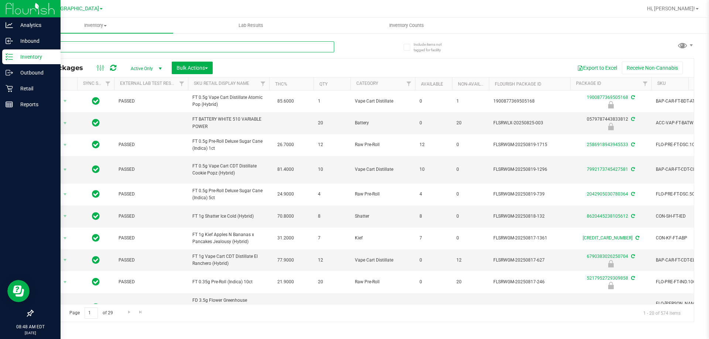
click at [151, 45] on input "text" at bounding box center [184, 46] width 302 height 11
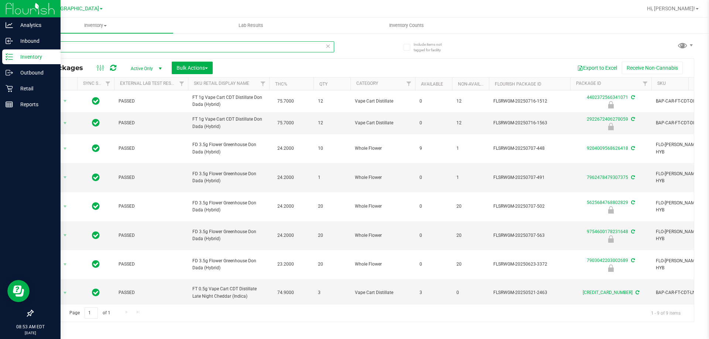
click at [75, 49] on input "dda" at bounding box center [184, 46] width 302 height 11
type input "6213765033448592"
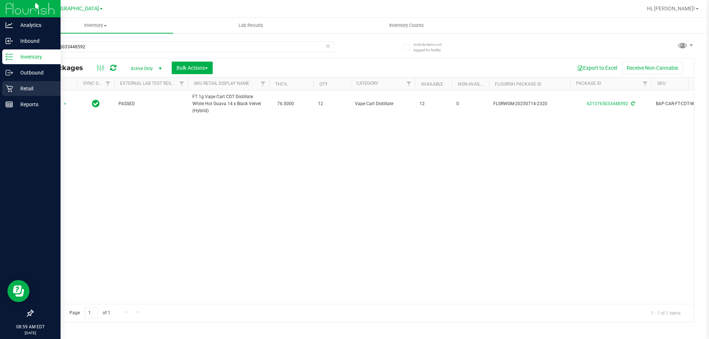
click at [4, 88] on div "Retail" at bounding box center [31, 88] width 58 height 15
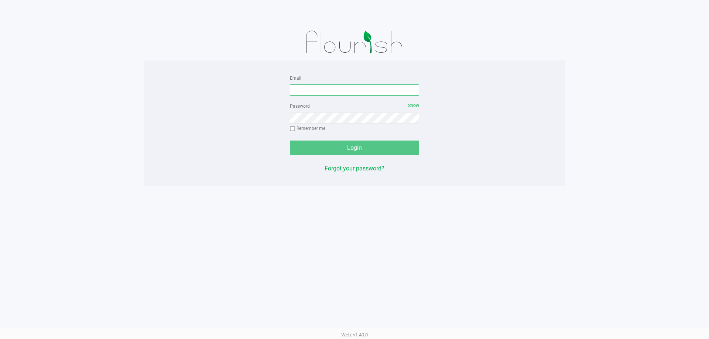
click at [363, 93] on input "Email" at bounding box center [354, 90] width 129 height 11
type input "[EMAIL_ADDRESS][DOMAIN_NAME]"
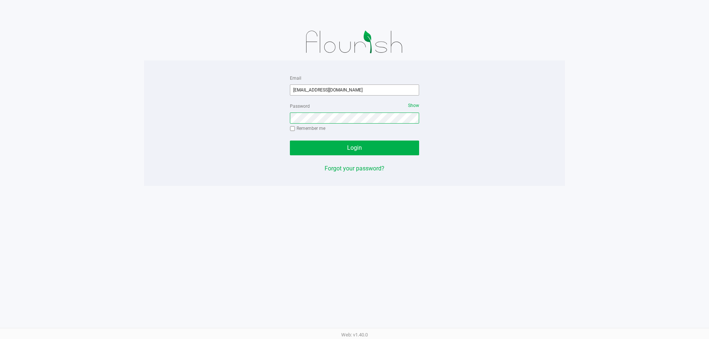
click at [290, 141] on button "Login" at bounding box center [354, 148] width 129 height 15
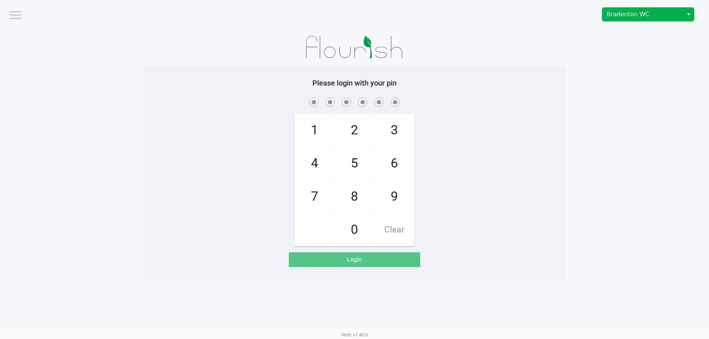
click at [643, 19] on span "Bradenton WC" at bounding box center [643, 14] width 81 height 13
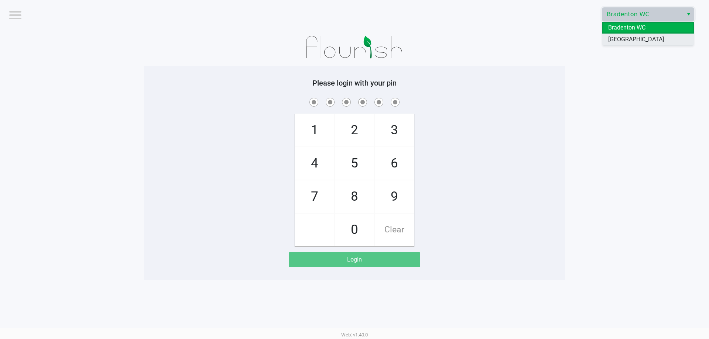
click at [620, 37] on span "[GEOGRAPHIC_DATA]" at bounding box center [636, 39] width 56 height 9
click at [523, 58] on div at bounding box center [354, 47] width 421 height 37
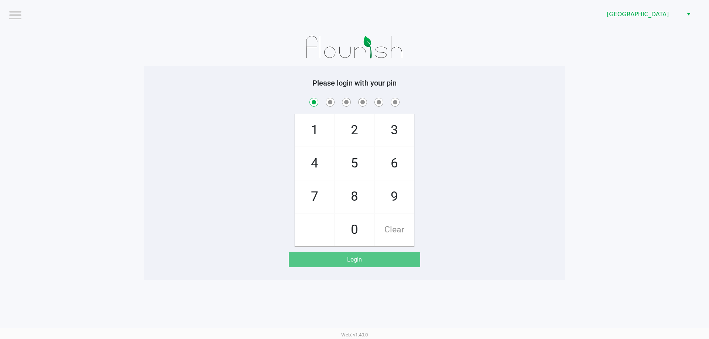
checkbox input "true"
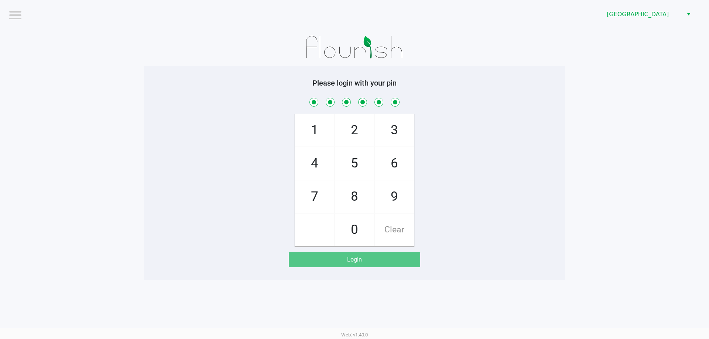
checkbox input "true"
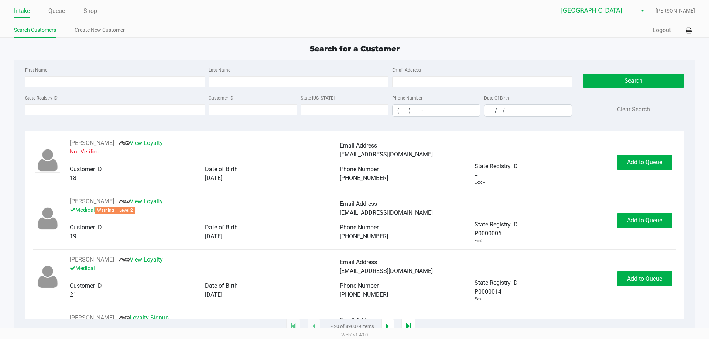
click at [528, 64] on div "First Name Last Name Email Address State Registry ID Customer ID State [US_STAT…" at bounding box center [355, 94] width 670 height 68
click at [687, 28] on icon at bounding box center [689, 30] width 6 height 5
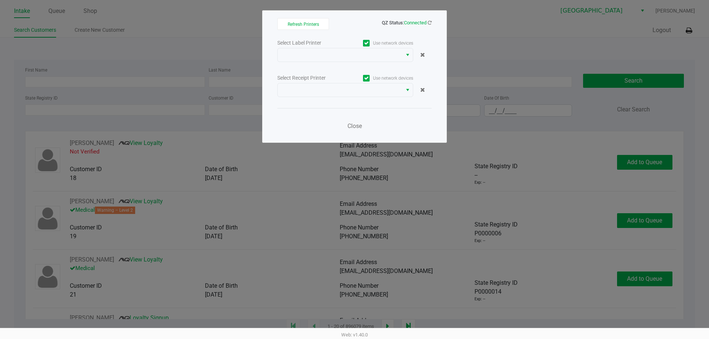
click at [373, 64] on div "Select Label Printer Use network devices Select Receipt Printer Use network dev…" at bounding box center [354, 86] width 154 height 97
click at [373, 60] on span at bounding box center [340, 54] width 124 height 13
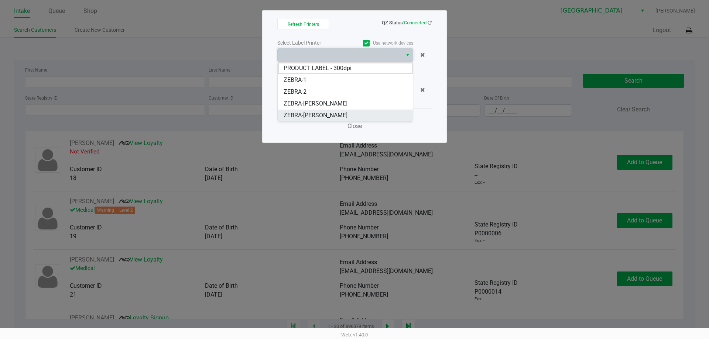
click at [360, 113] on li "ZEBRA-[PERSON_NAME]" at bounding box center [345, 116] width 135 height 12
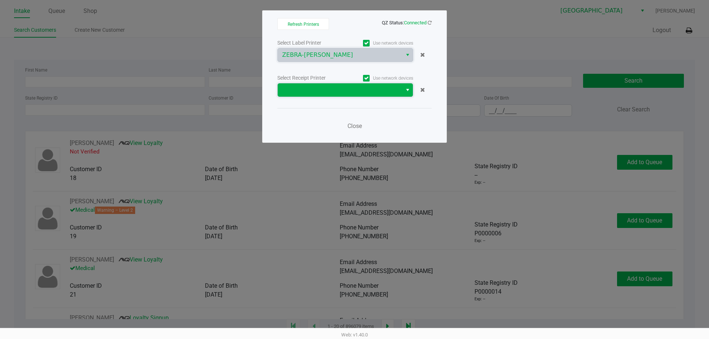
click at [365, 86] on span at bounding box center [340, 90] width 116 height 9
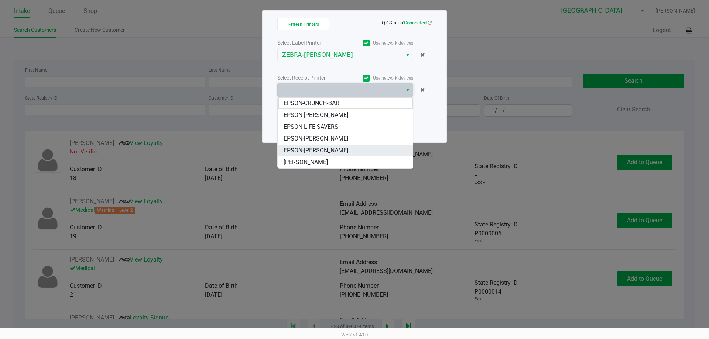
click at [351, 145] on li "EPSON-[PERSON_NAME]" at bounding box center [345, 151] width 135 height 12
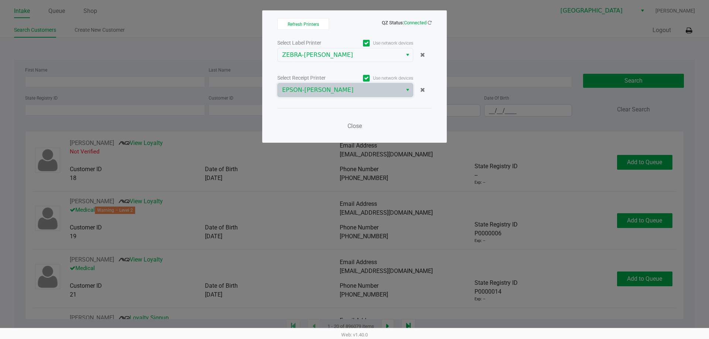
click at [388, 115] on div "Close" at bounding box center [354, 121] width 154 height 27
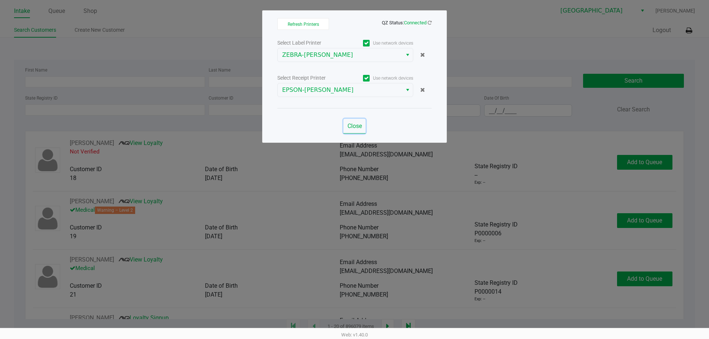
click at [357, 126] on span "Close" at bounding box center [355, 126] width 14 height 7
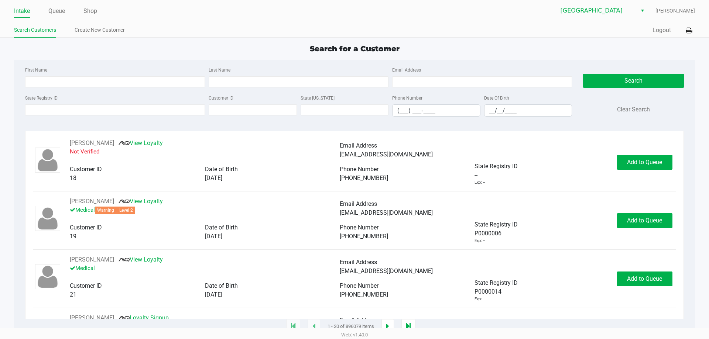
click at [442, 45] on div "Search for a Customer" at bounding box center [354, 48] width 692 height 11
click at [465, 45] on div "Search for a Customer" at bounding box center [354, 48] width 692 height 11
